Goal: Go to known website: Go to known website

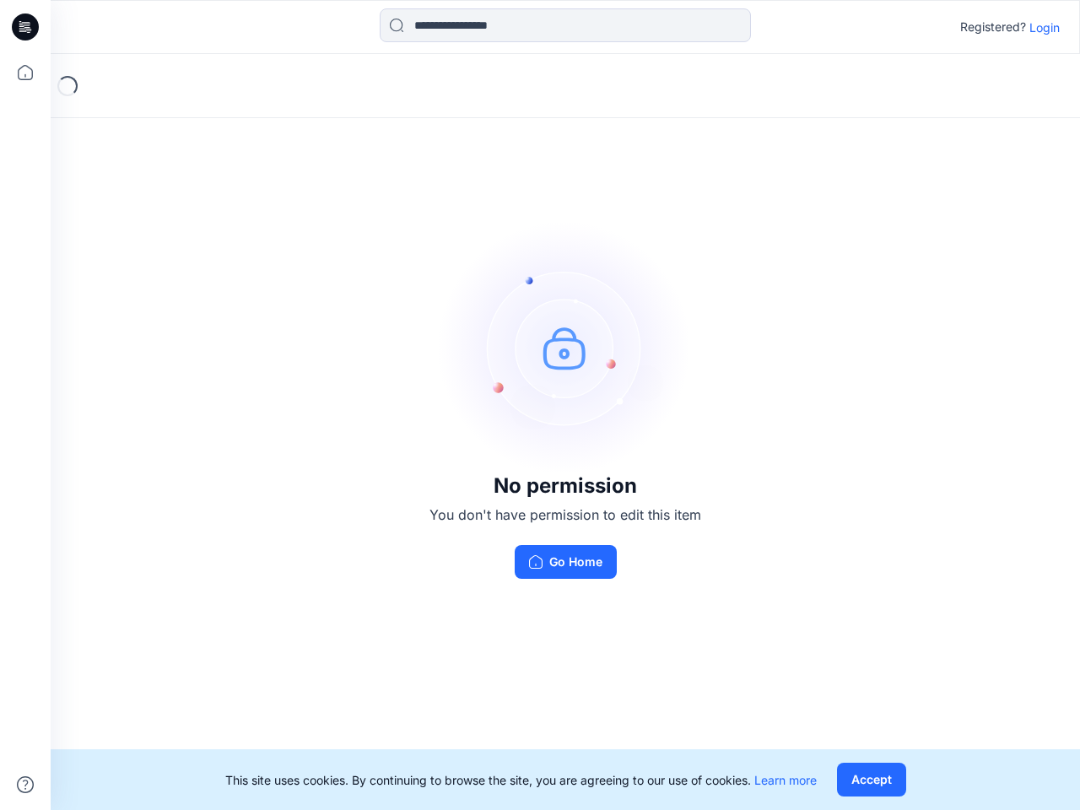
click at [540, 405] on img at bounding box center [565, 347] width 253 height 253
click at [26, 27] on icon at bounding box center [27, 27] width 7 height 1
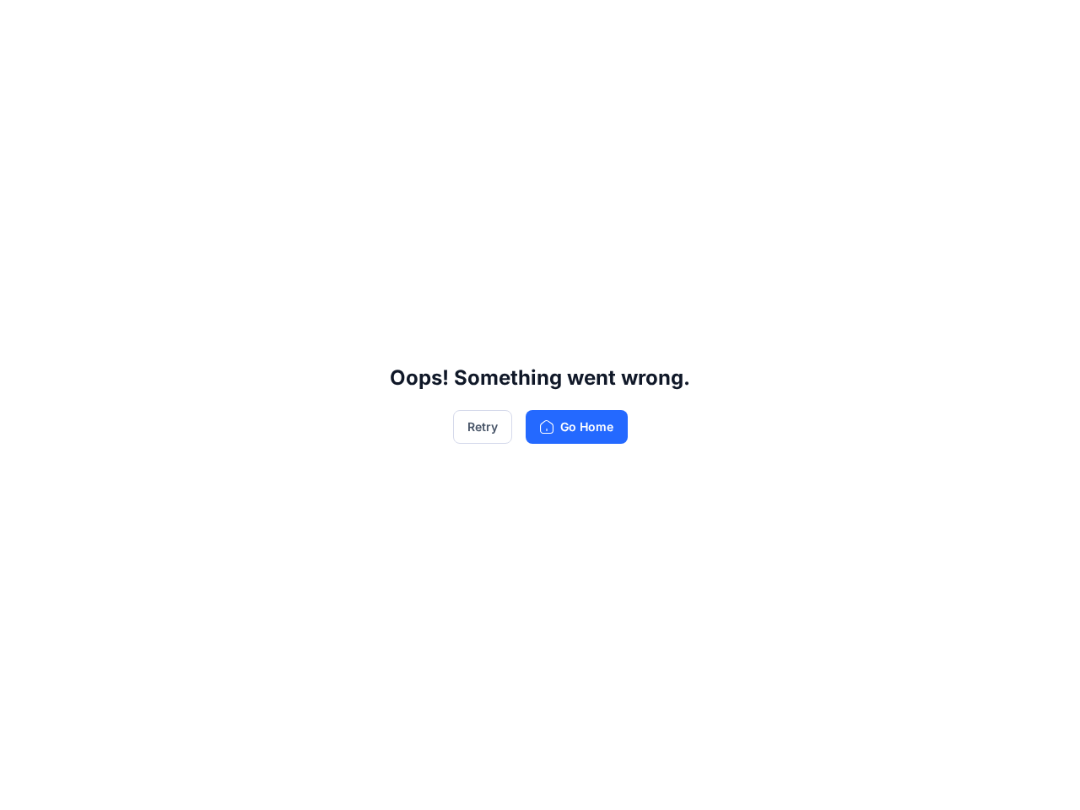
click at [25, 73] on div "Oops! Something went wrong. Retry Go Home" at bounding box center [540, 405] width 1080 height 810
click at [25, 785] on div "Oops! Something went wrong. Retry Go Home" at bounding box center [540, 405] width 1080 height 810
click at [565, 25] on div "Oops! Something went wrong. Retry Go Home" at bounding box center [540, 405] width 1080 height 810
click at [1045, 27] on div "Oops! Something went wrong. Retry Go Home" at bounding box center [540, 405] width 1080 height 810
click at [871, 780] on div "Oops! Something went wrong. Retry Go Home" at bounding box center [540, 405] width 1080 height 810
